Goal: Task Accomplishment & Management: Manage account settings

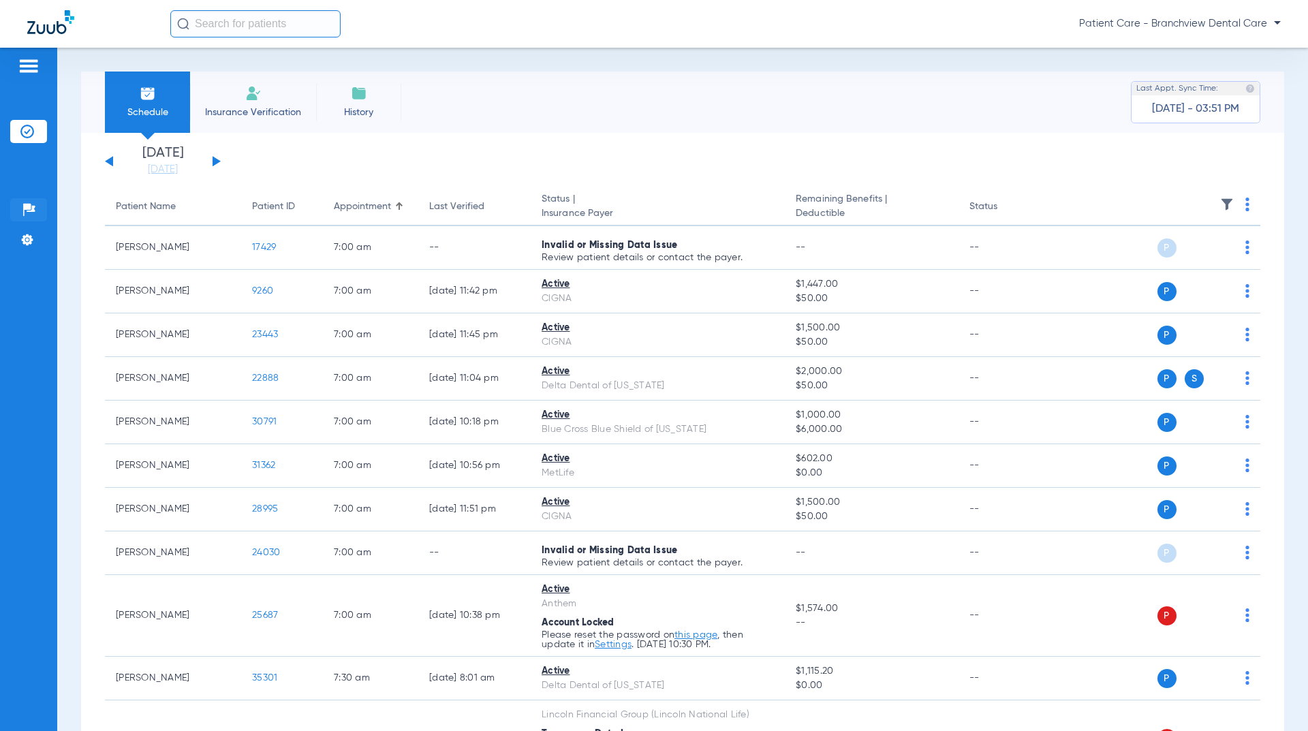
click at [31, 212] on img at bounding box center [29, 210] width 14 height 14
click at [36, 68] on img at bounding box center [29, 66] width 22 height 16
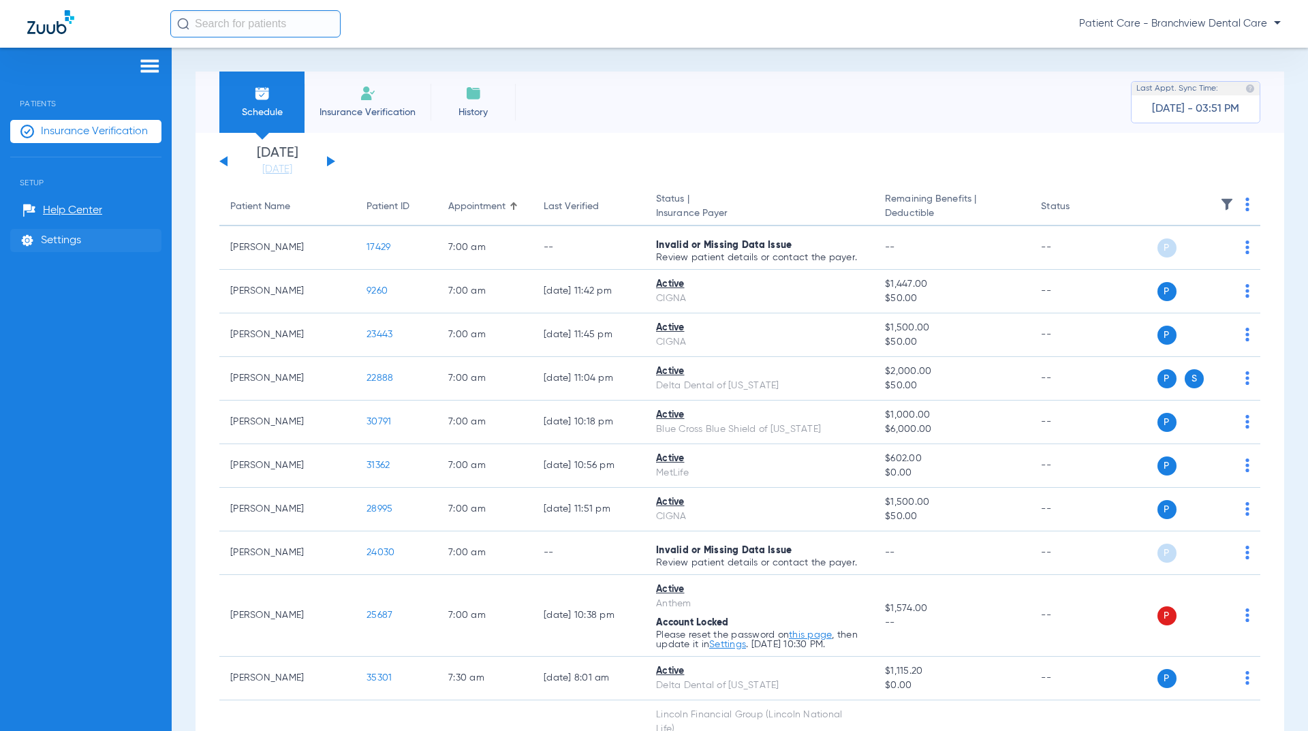
click at [50, 230] on li "Settings" at bounding box center [85, 240] width 151 height 23
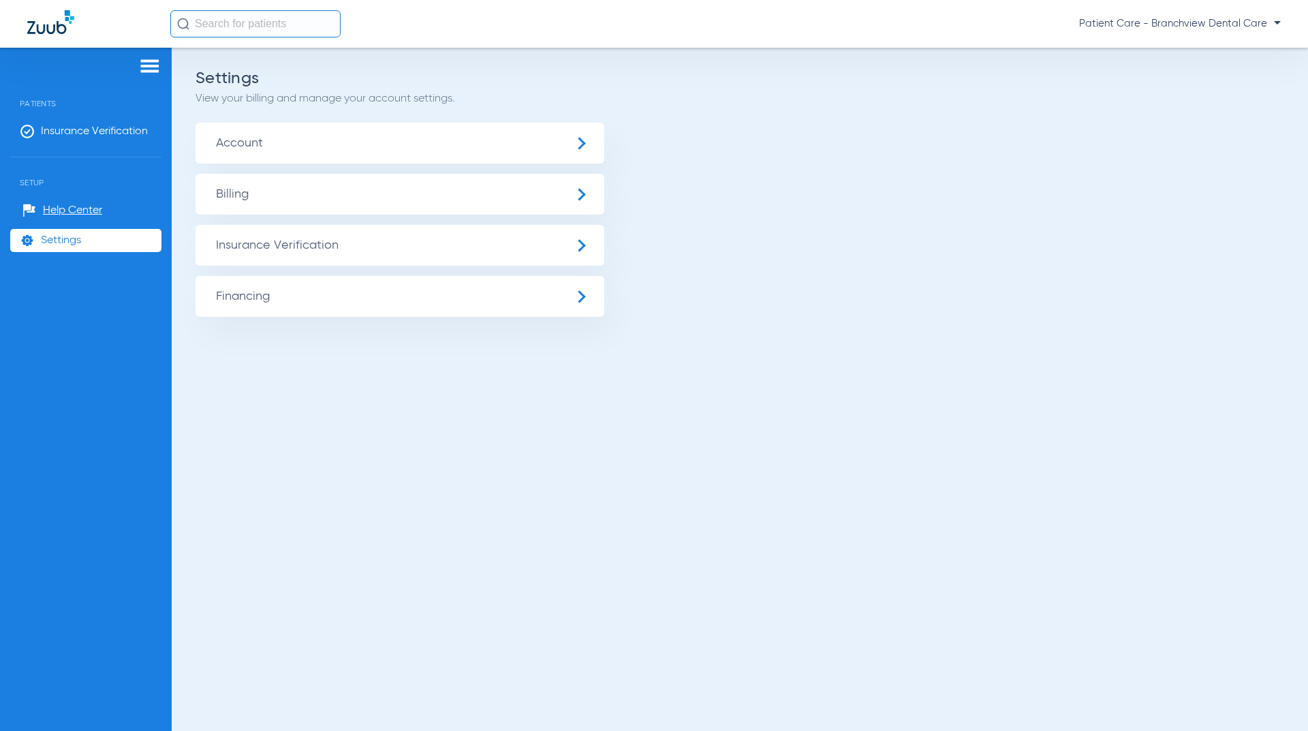
click at [576, 141] on span "Account" at bounding box center [400, 143] width 409 height 41
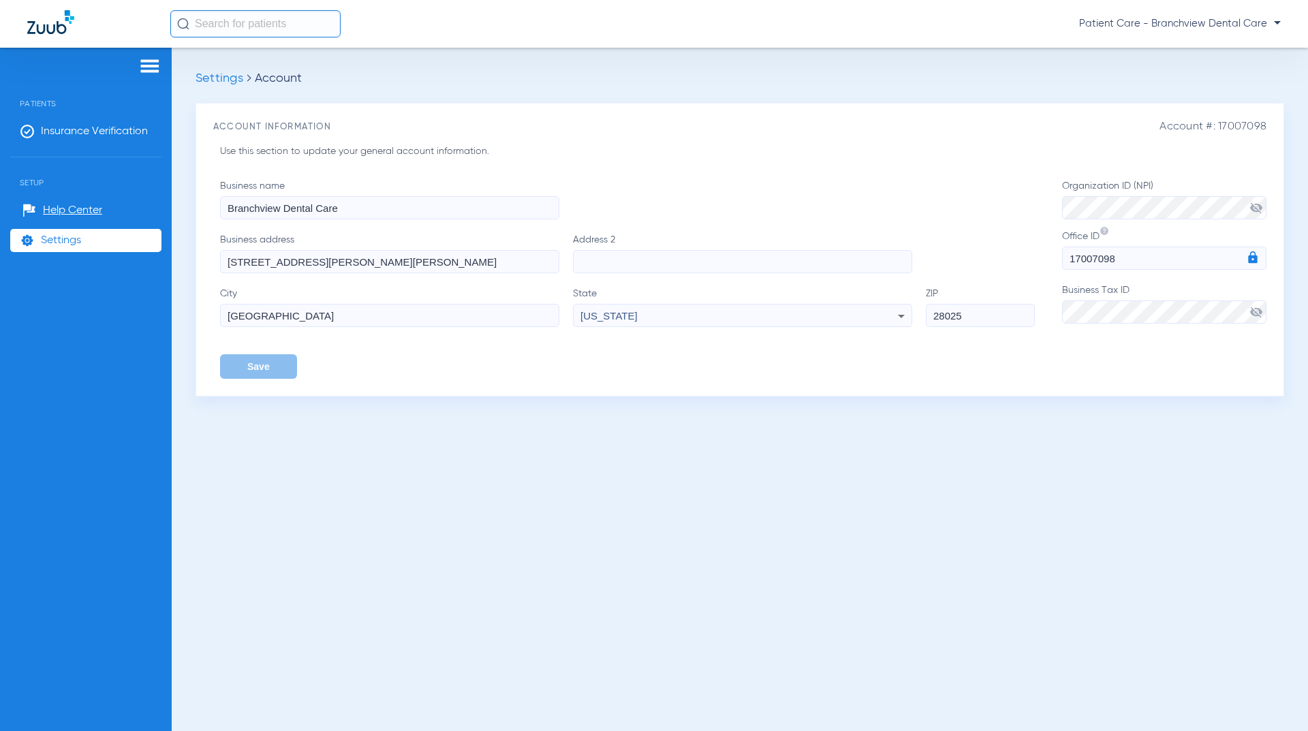
click at [219, 77] on span "Settings" at bounding box center [220, 78] width 48 height 12
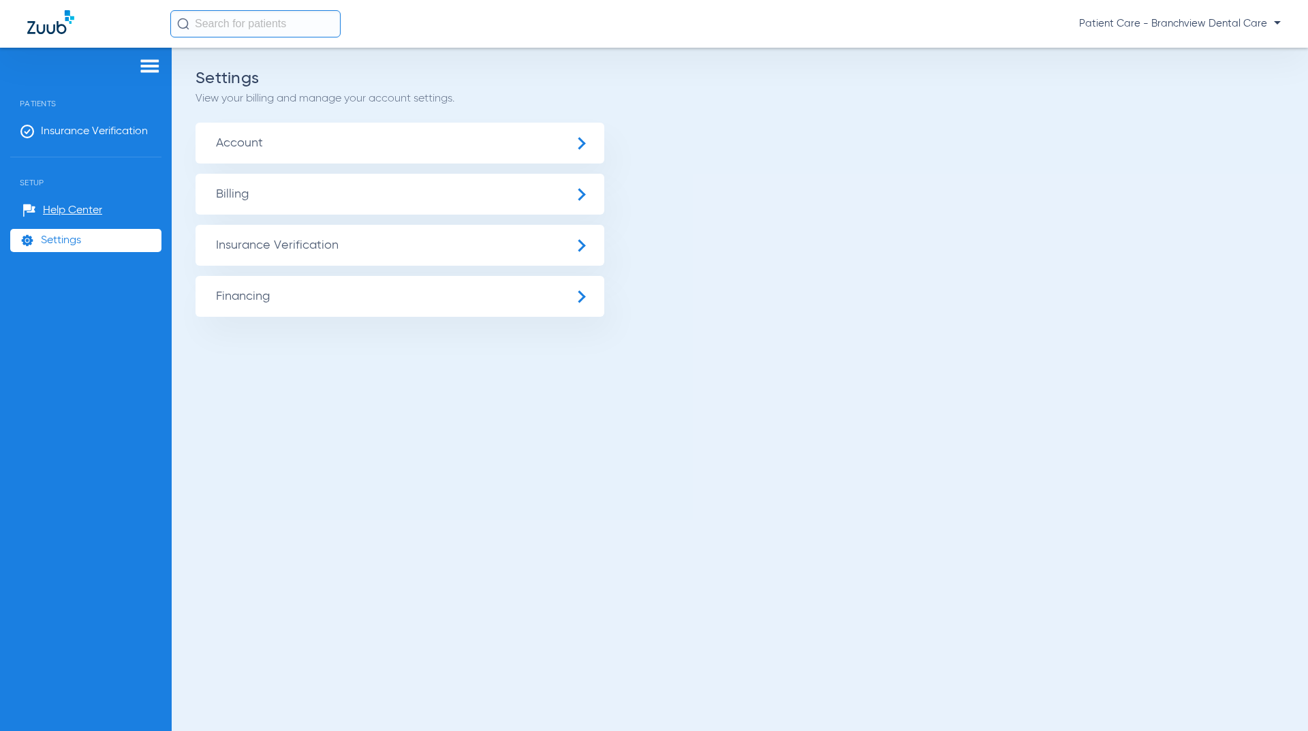
click at [309, 243] on span "Insurance Verification" at bounding box center [400, 245] width 409 height 41
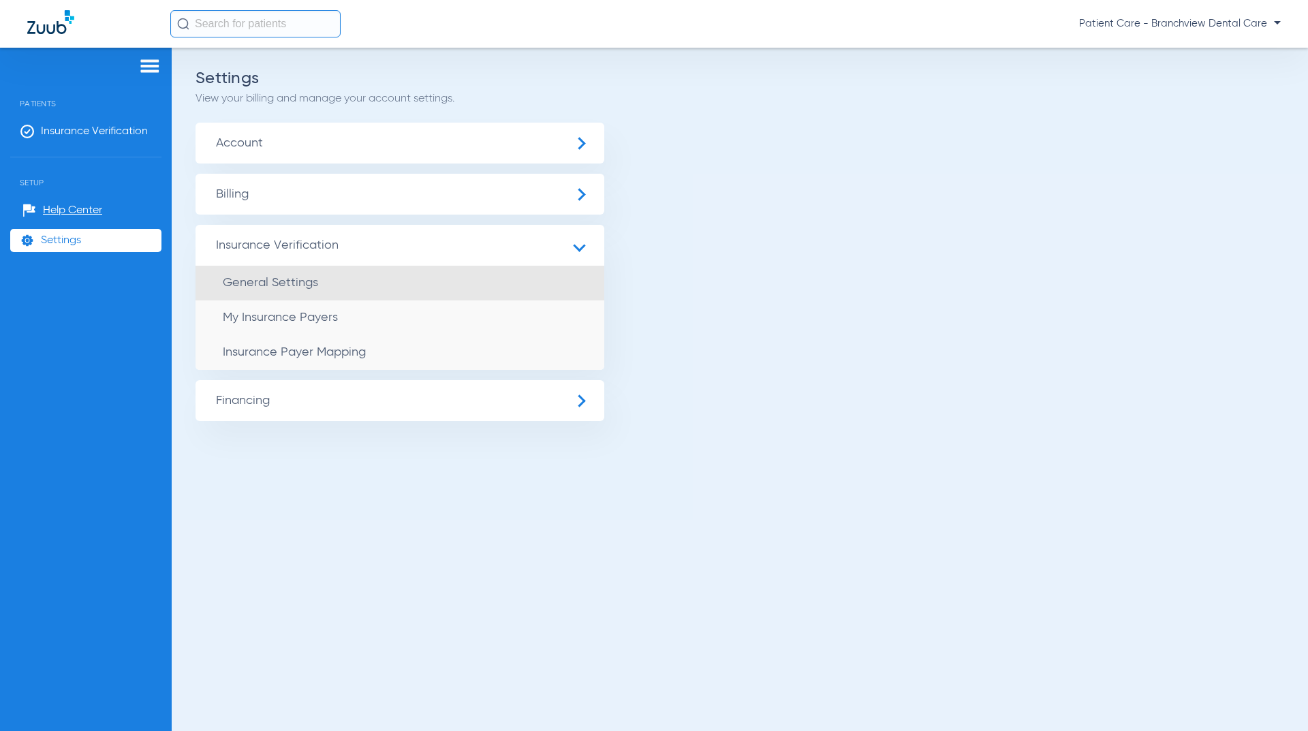
click at [291, 289] on span "General Settings" at bounding box center [270, 283] width 95 height 12
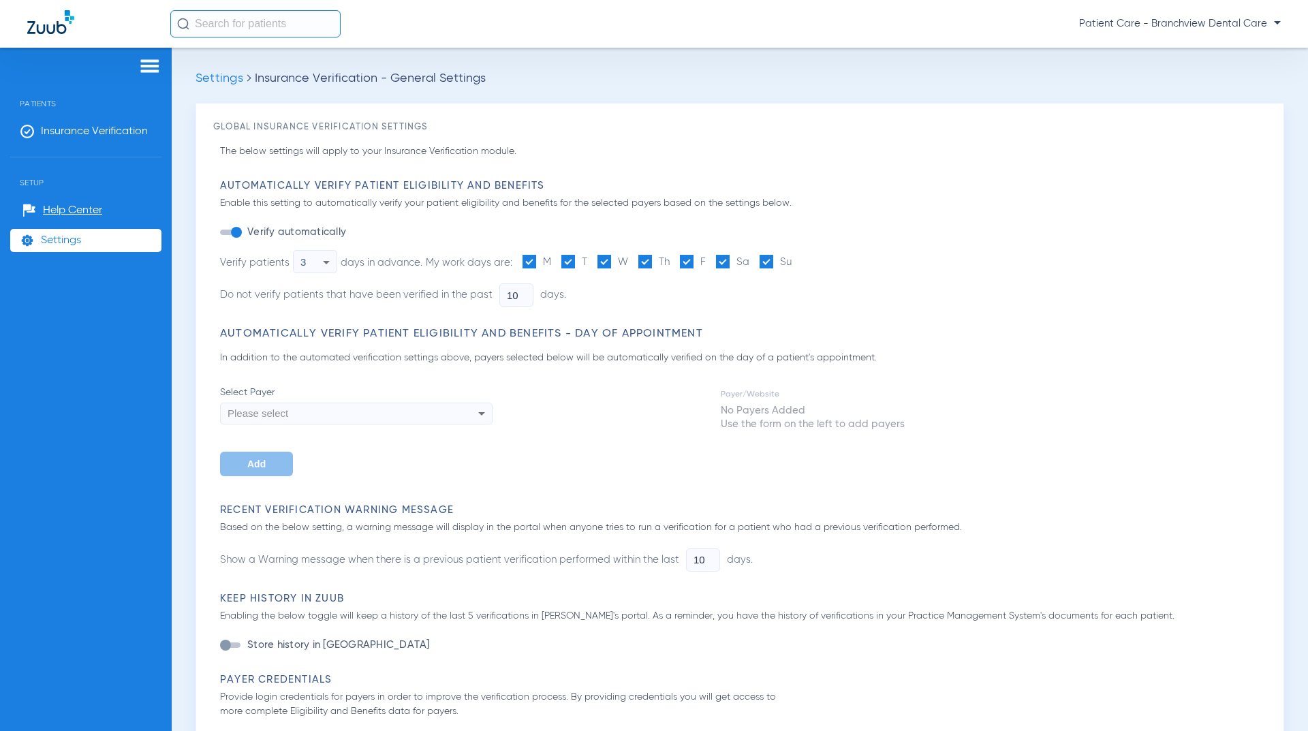
type input "1"
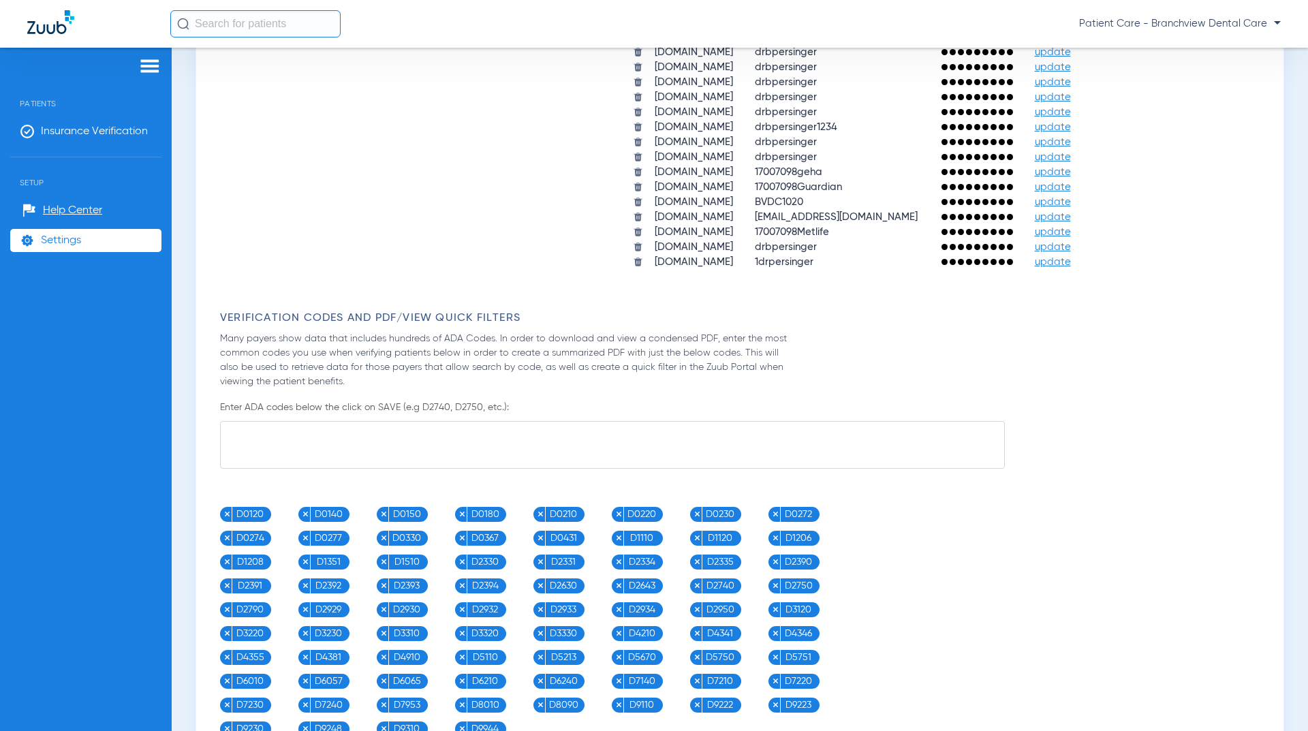
scroll to position [685, 0]
